Goal: Transaction & Acquisition: Purchase product/service

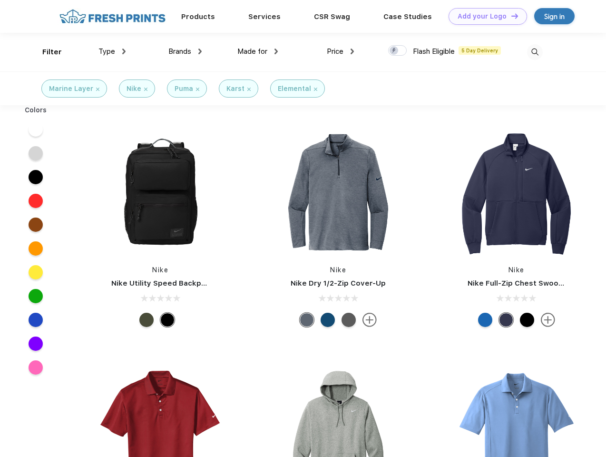
click at [484, 16] on link "Add your Logo Design Tool" at bounding box center [488, 16] width 78 height 17
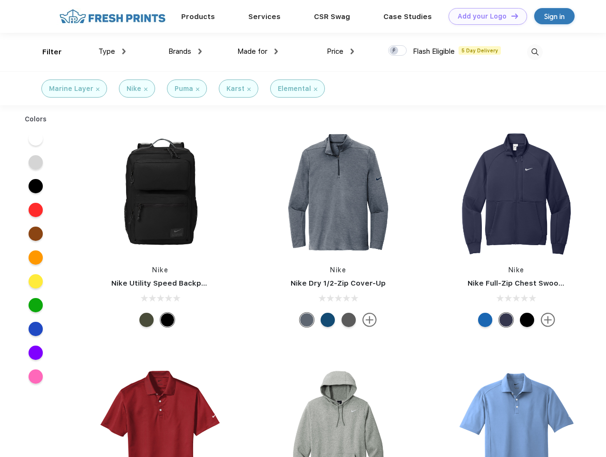
click at [0, 0] on div "Design Tool" at bounding box center [0, 0] width 0 height 0
click at [510, 16] on link "Add your Logo Design Tool" at bounding box center [488, 16] width 78 height 17
click at [46, 52] on div "Filter" at bounding box center [52, 52] width 20 height 11
click at [112, 51] on span "Type" at bounding box center [106, 51] width 17 height 9
click at [185, 51] on span "Brands" at bounding box center [179, 51] width 23 height 9
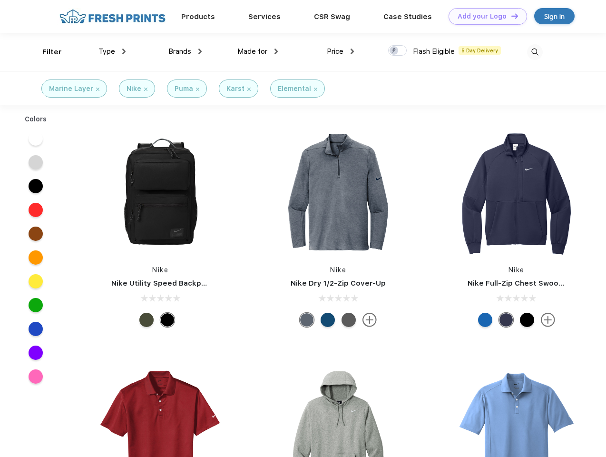
click at [258, 51] on span "Made for" at bounding box center [252, 51] width 30 height 9
click at [341, 51] on span "Price" at bounding box center [335, 51] width 17 height 9
click at [398, 51] on div at bounding box center [397, 50] width 19 height 10
click at [394, 51] on input "checkbox" at bounding box center [391, 48] width 6 height 6
click at [535, 52] on img at bounding box center [535, 52] width 16 height 16
